Goal: Task Accomplishment & Management: Manage account settings

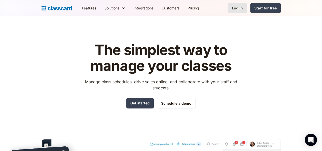
click at [247, 11] on link "Log in" at bounding box center [238, 8] width 20 height 10
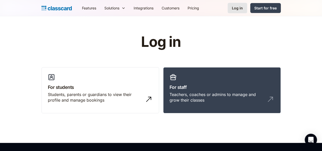
click at [243, 8] on div "Log in" at bounding box center [237, 7] width 11 height 5
click at [229, 93] on div "Teachers, coaches or admins to manage and grow their classes" at bounding box center [217, 97] width 95 height 11
